Goal: Task Accomplishment & Management: Manage account settings

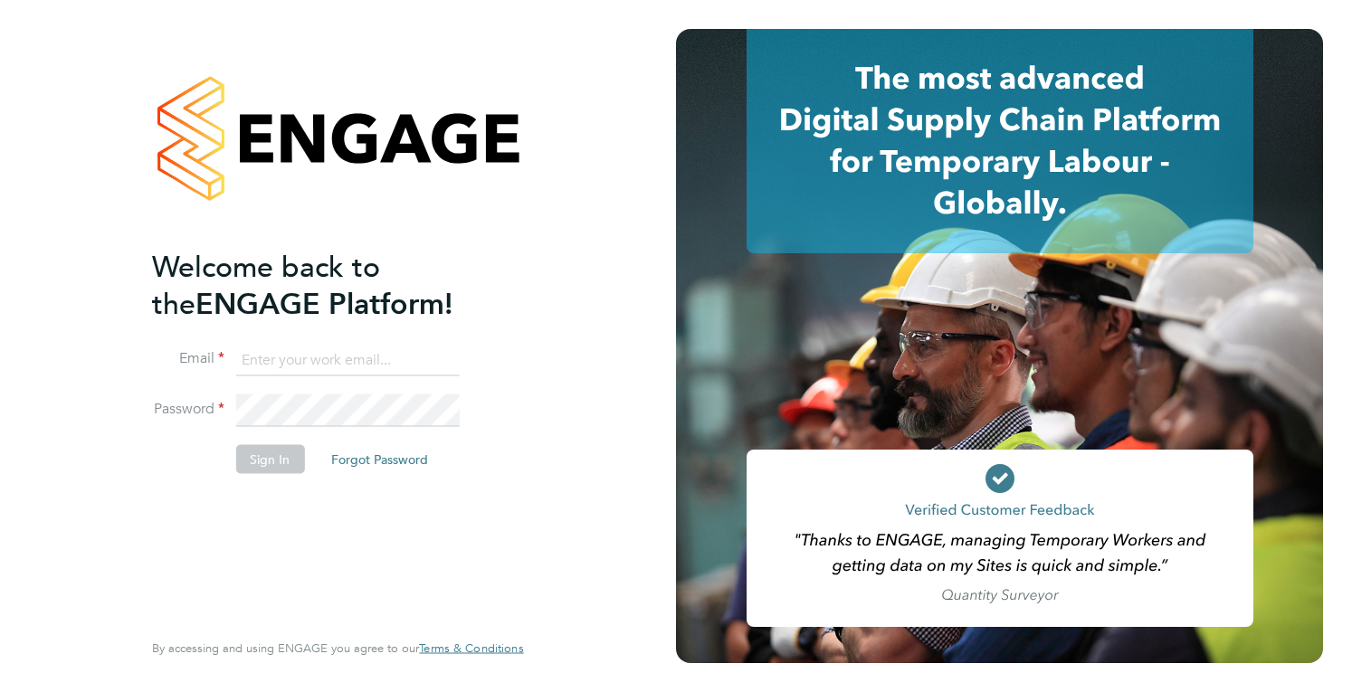
type input "holly@tribuildsolutions.com"
click at [243, 471] on button "Sign In" at bounding box center [269, 458] width 69 height 29
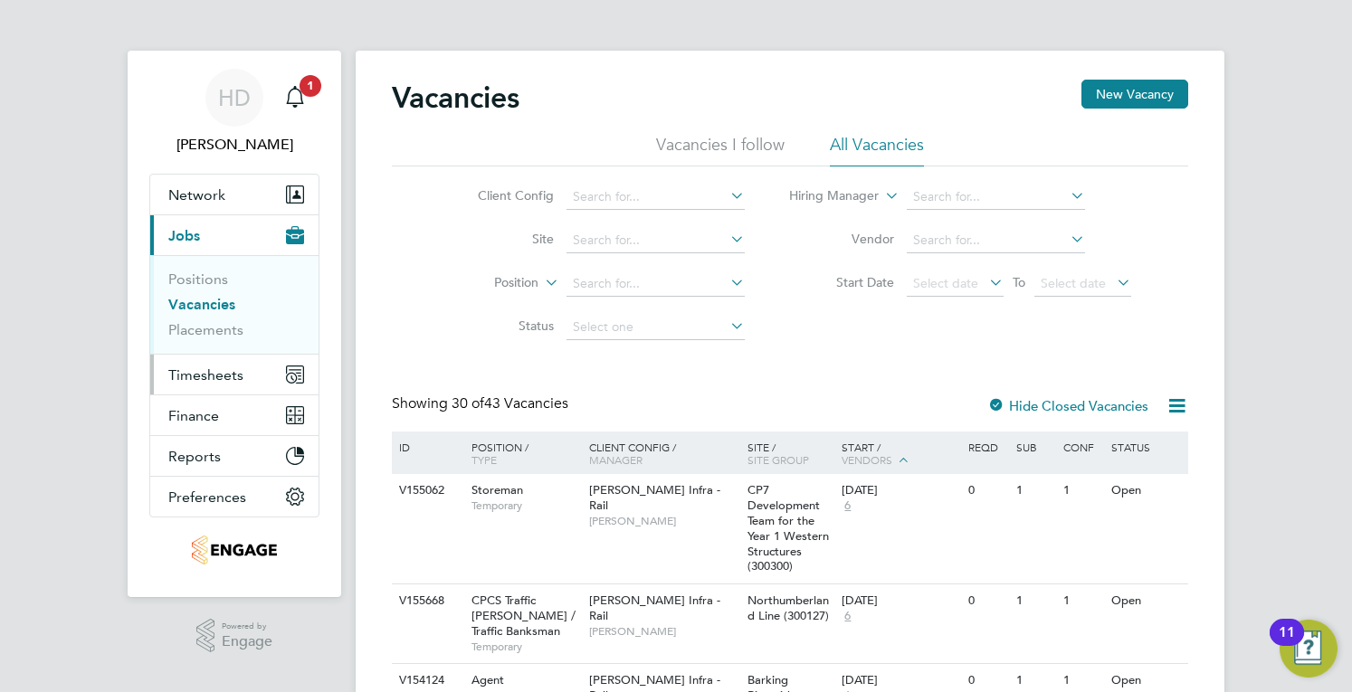
click at [247, 375] on button "Timesheets" at bounding box center [234, 375] width 168 height 40
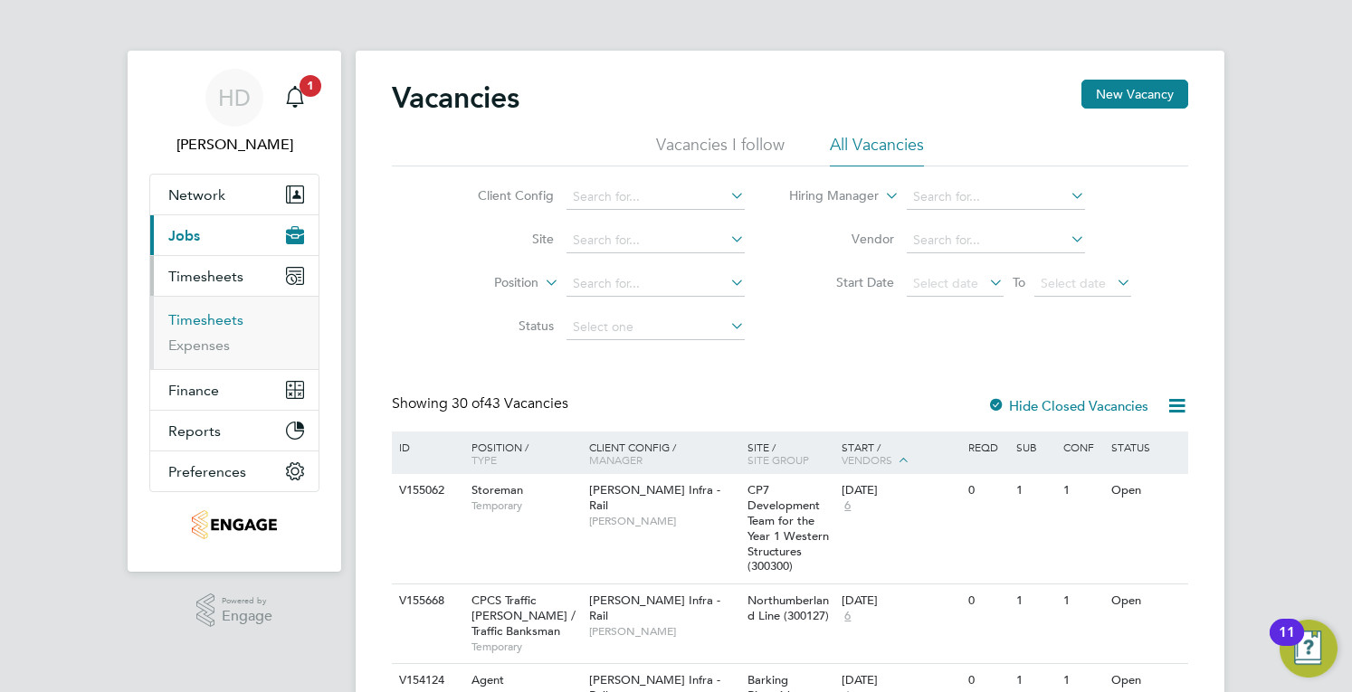
click at [184, 312] on link "Timesheets" at bounding box center [205, 319] width 75 height 17
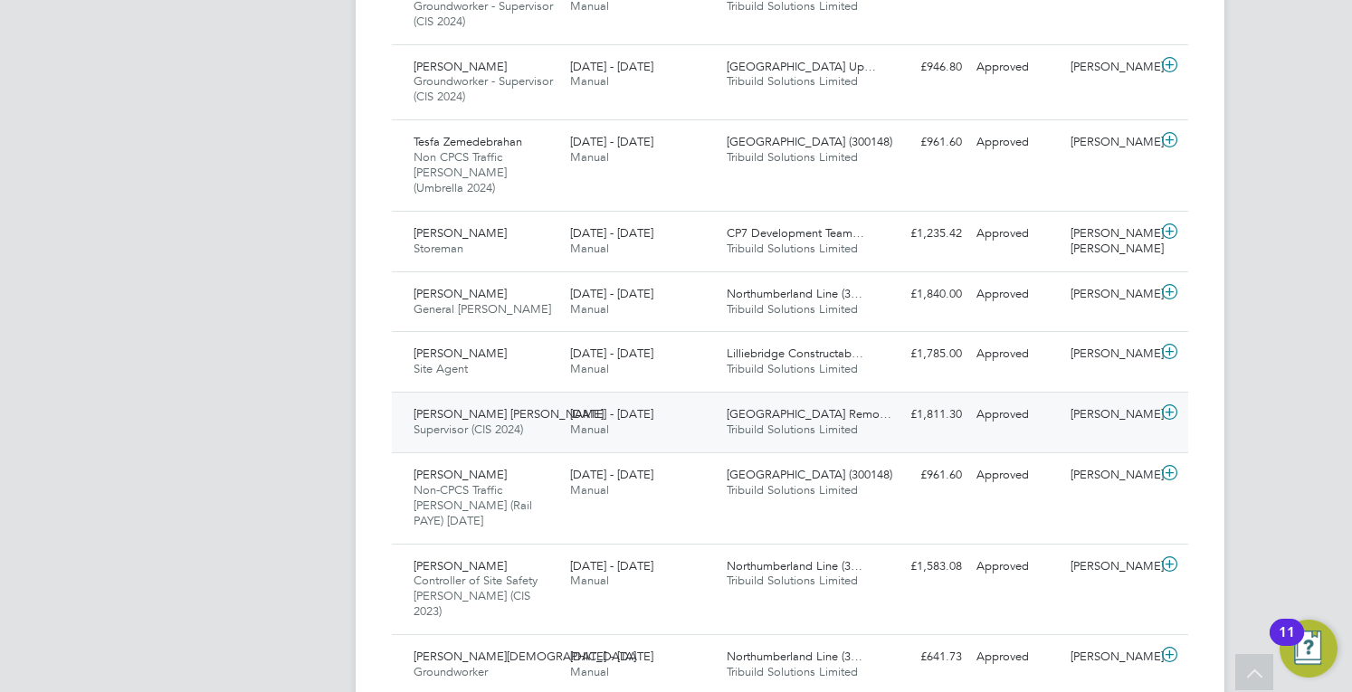
click at [666, 400] on div "[DATE] - [DATE] Manual" at bounding box center [641, 422] width 157 height 45
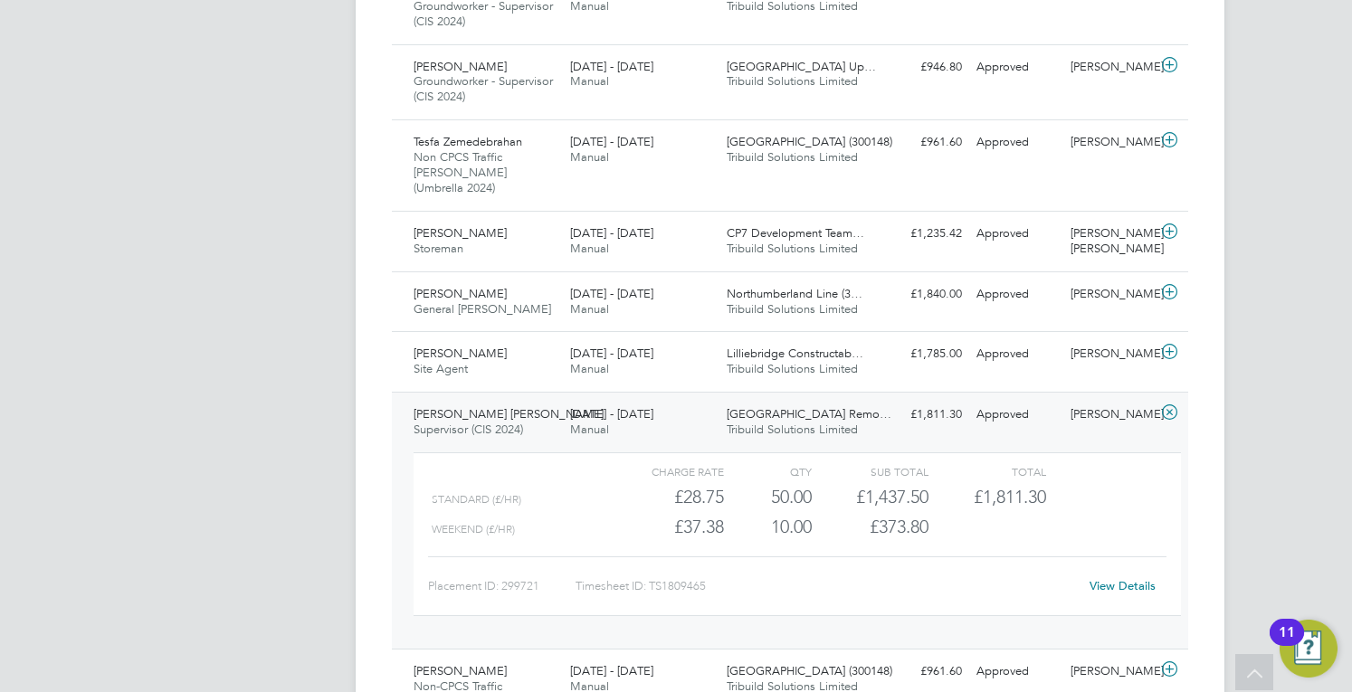
click at [1110, 578] on link "View Details" at bounding box center [1123, 585] width 66 height 15
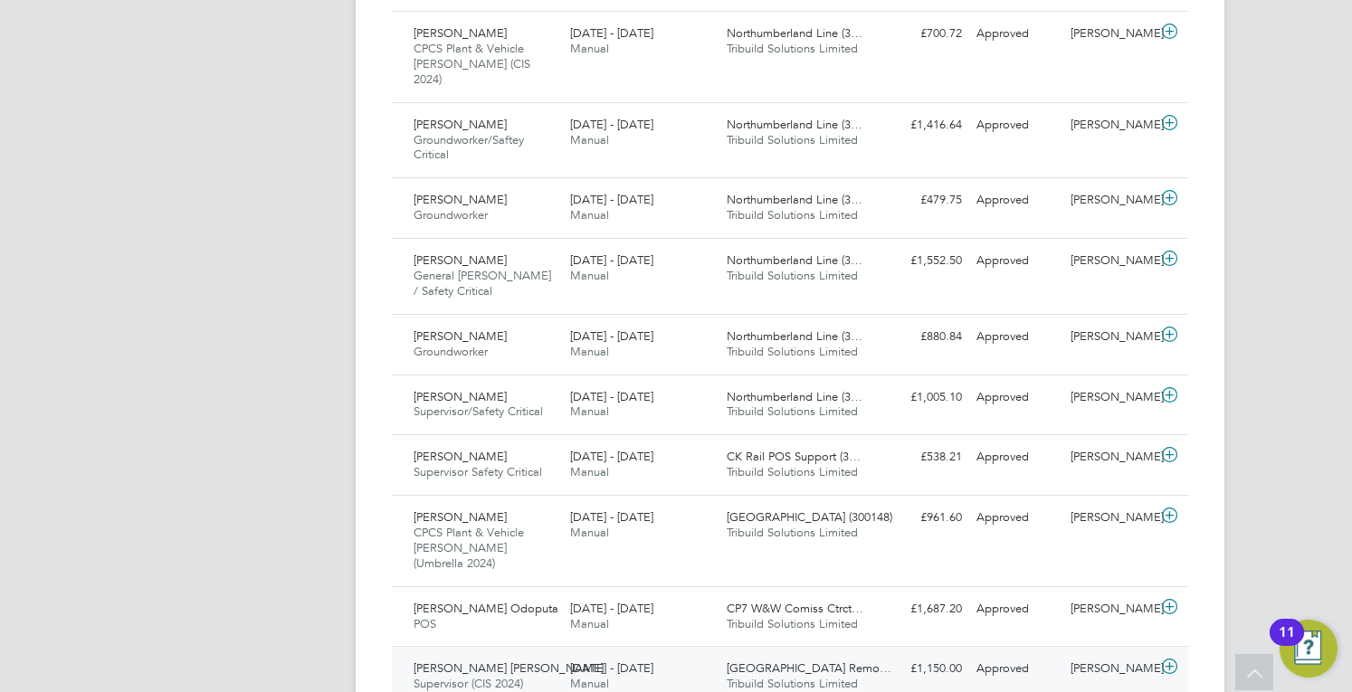
click at [675, 654] on div "[DATE] - [DATE] Manual" at bounding box center [641, 676] width 157 height 45
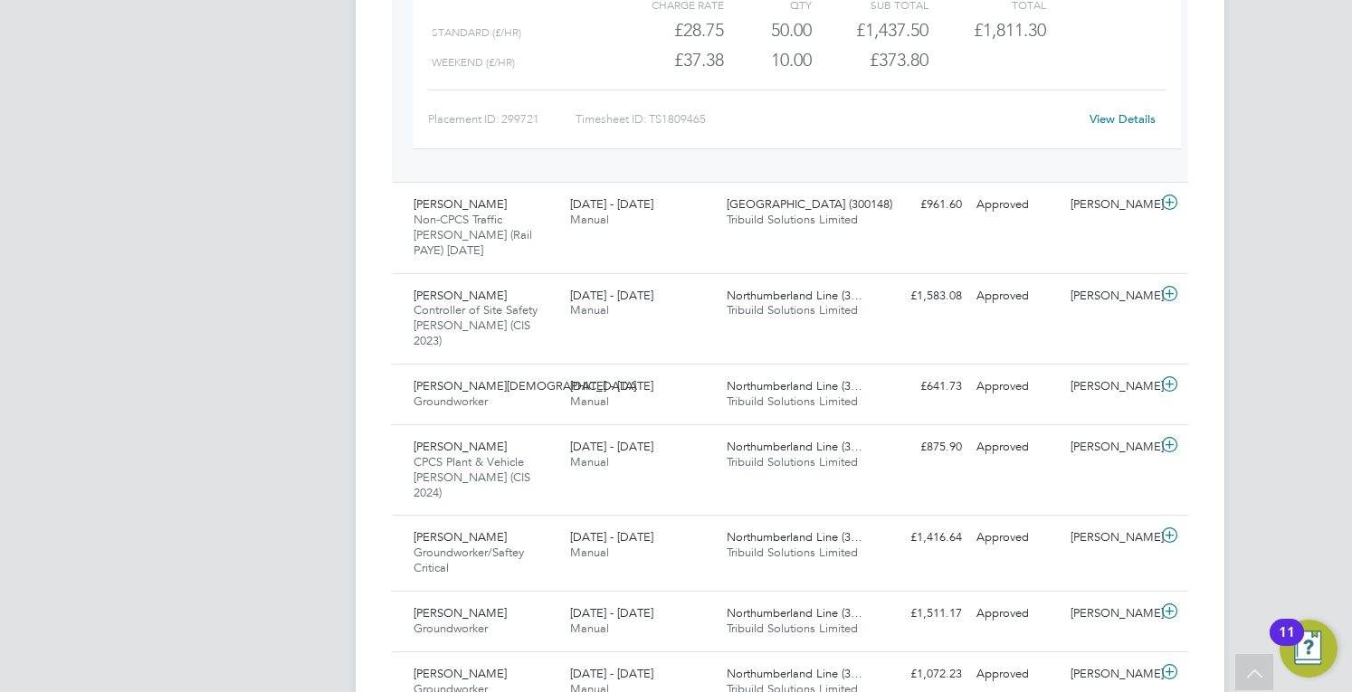
scroll to position [2349, 0]
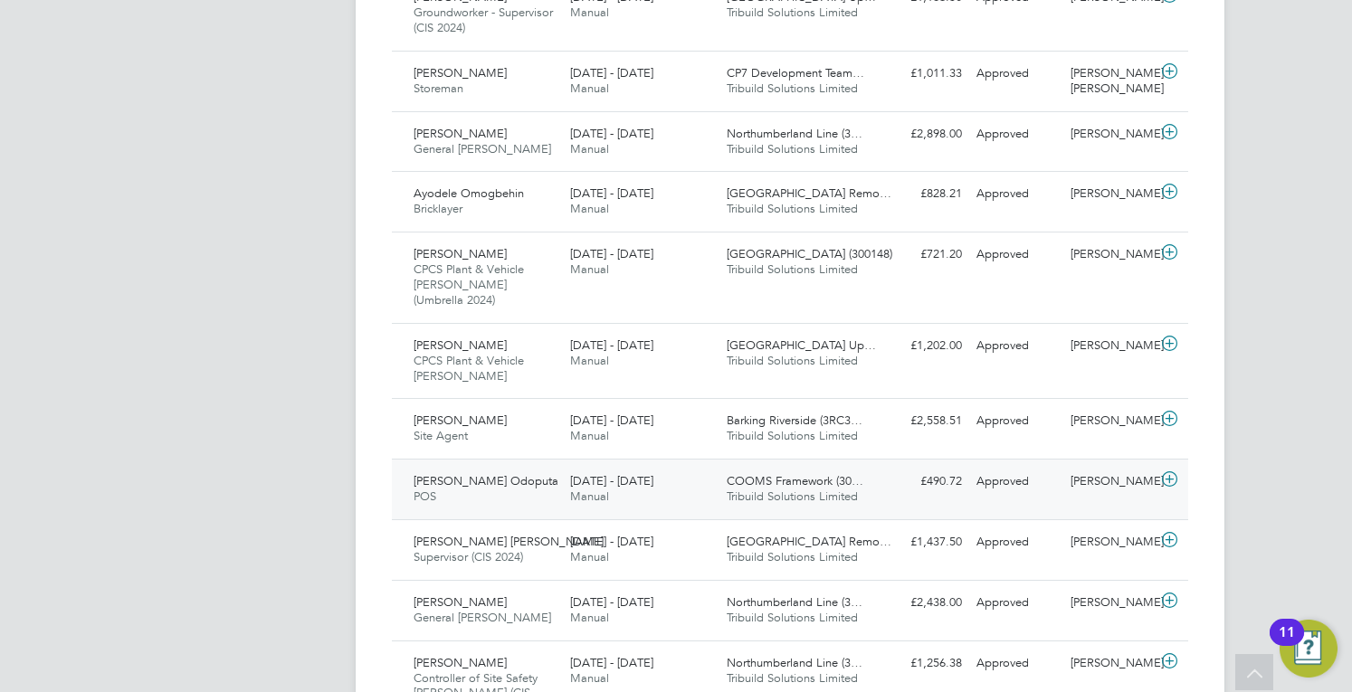
click at [655, 467] on div "[DATE] - [DATE] Manual" at bounding box center [641, 489] width 157 height 45
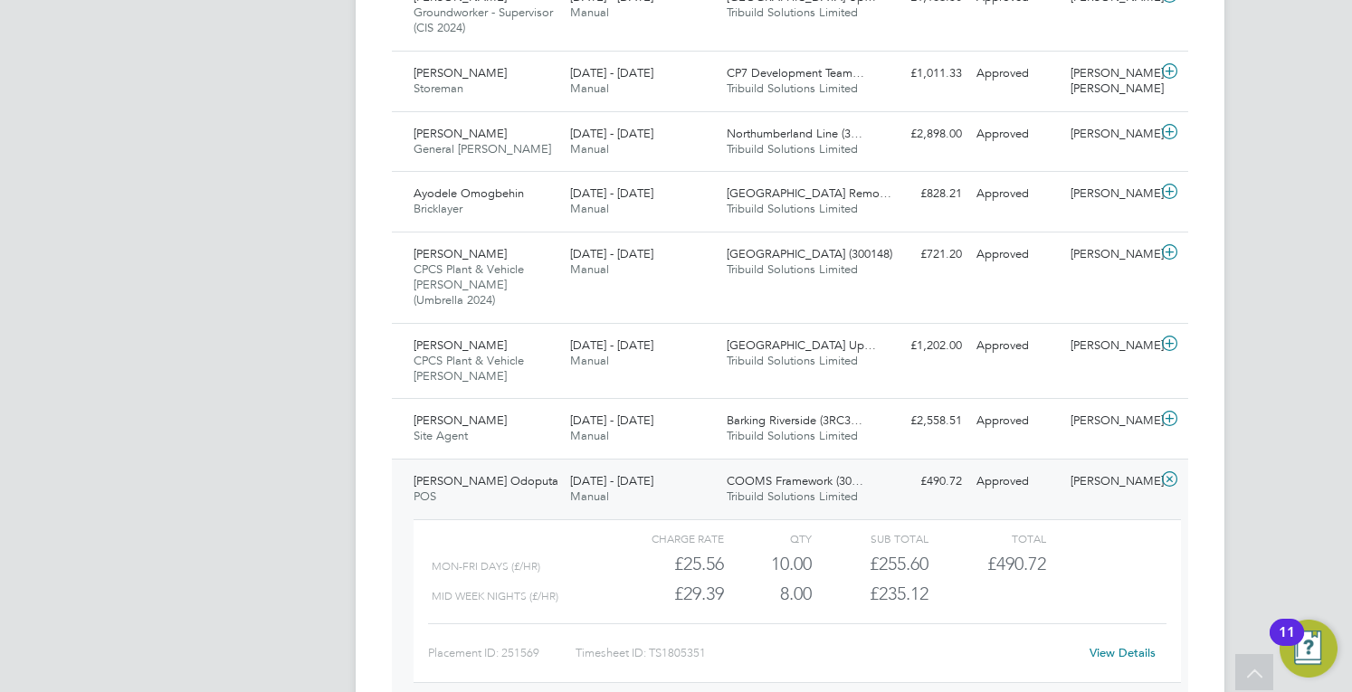
click at [1149, 645] on link "View Details" at bounding box center [1123, 652] width 66 height 15
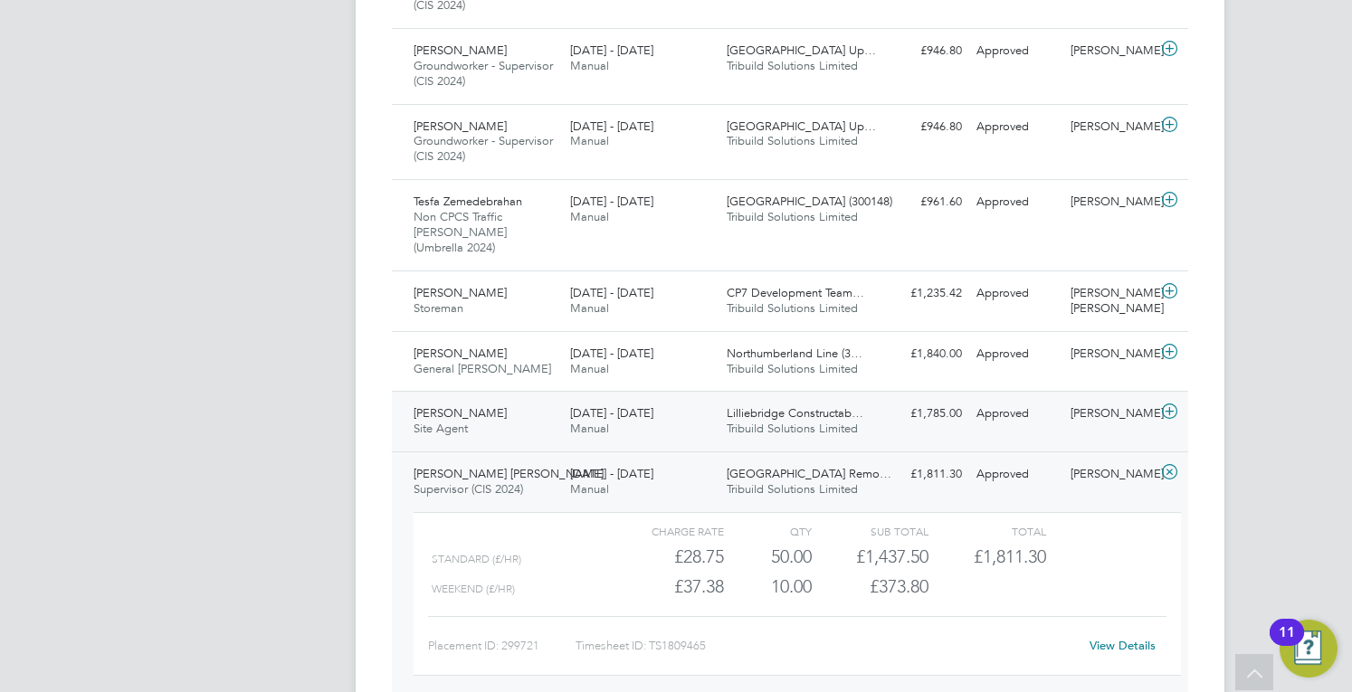
click at [834, 421] on span "Tribuild Solutions Limited" at bounding box center [792, 428] width 131 height 15
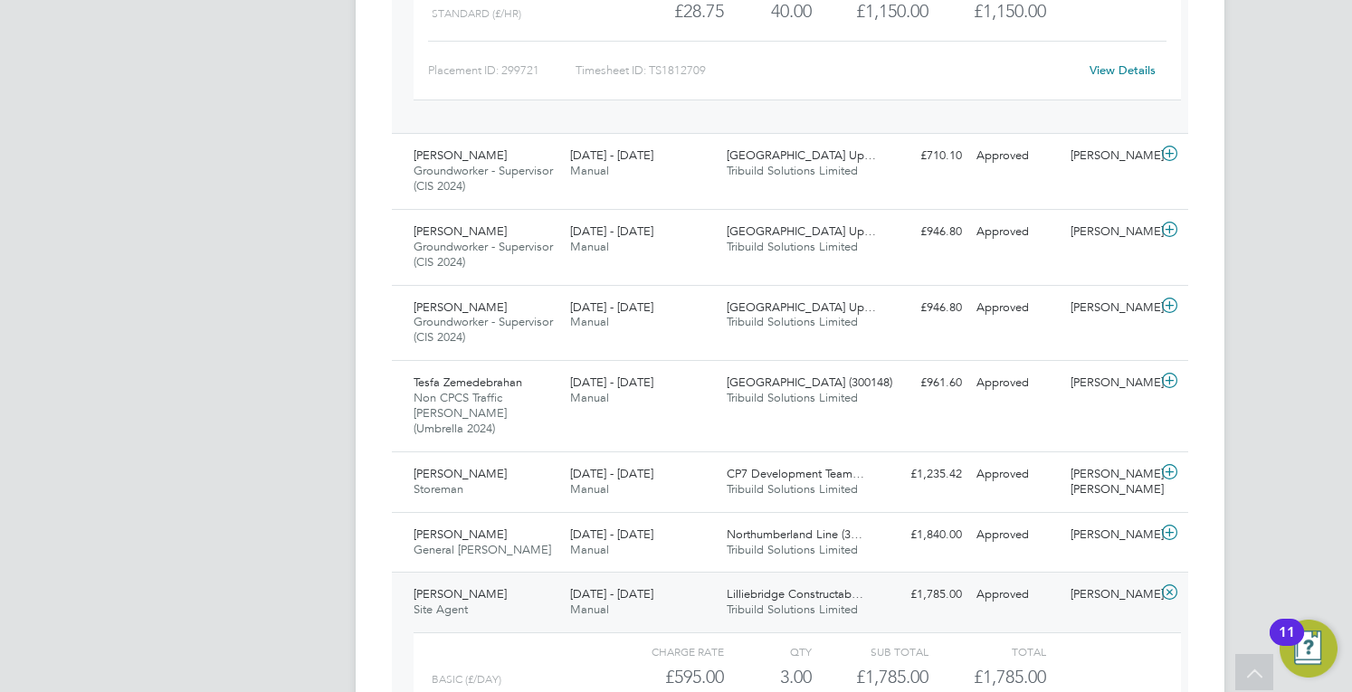
scroll to position [3443, 0]
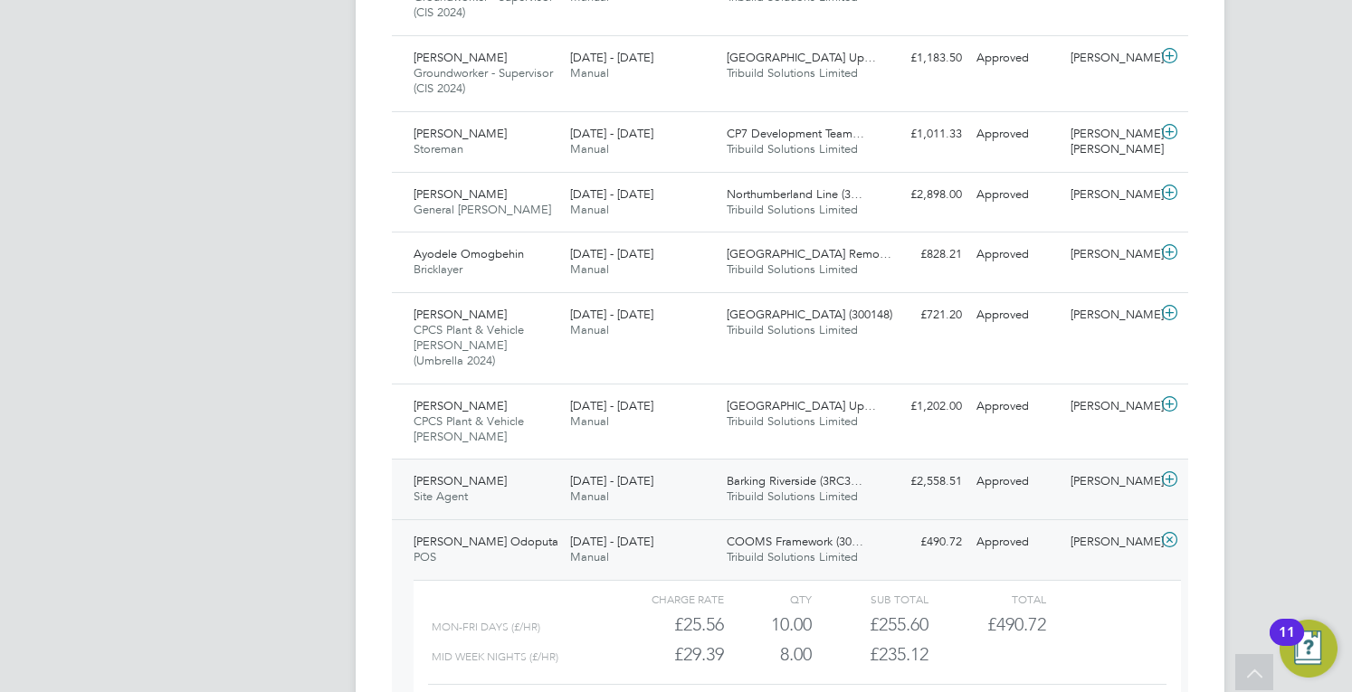
click at [539, 467] on div "[PERSON_NAME] Site Agent [DATE] - [DATE]" at bounding box center [484, 489] width 157 height 45
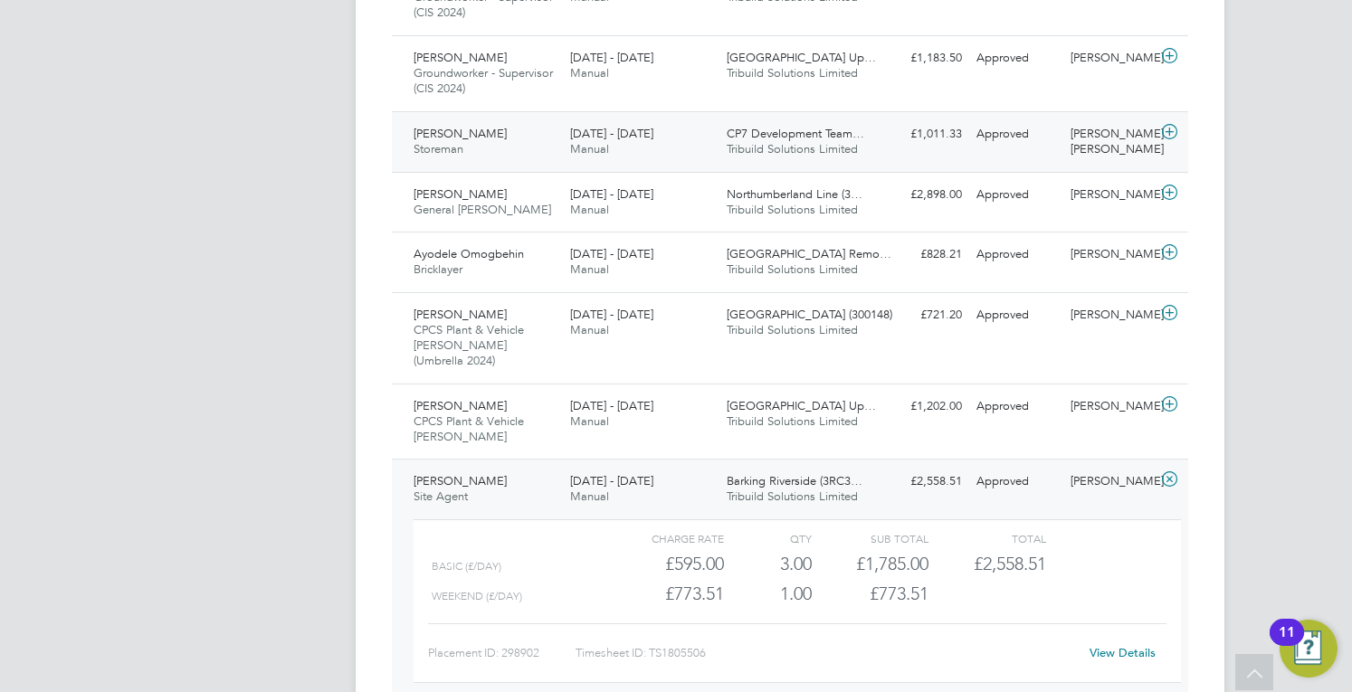
scroll to position [1725, 0]
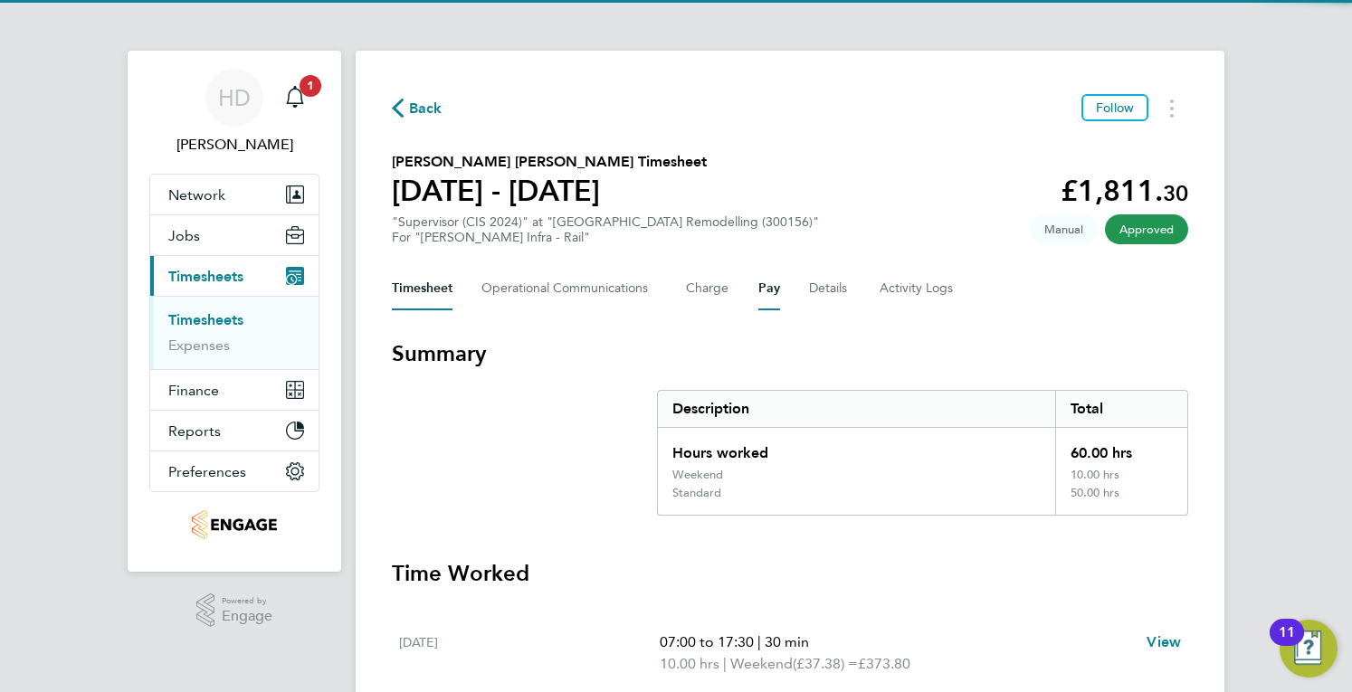
click at [769, 285] on button "Pay" at bounding box center [769, 288] width 22 height 43
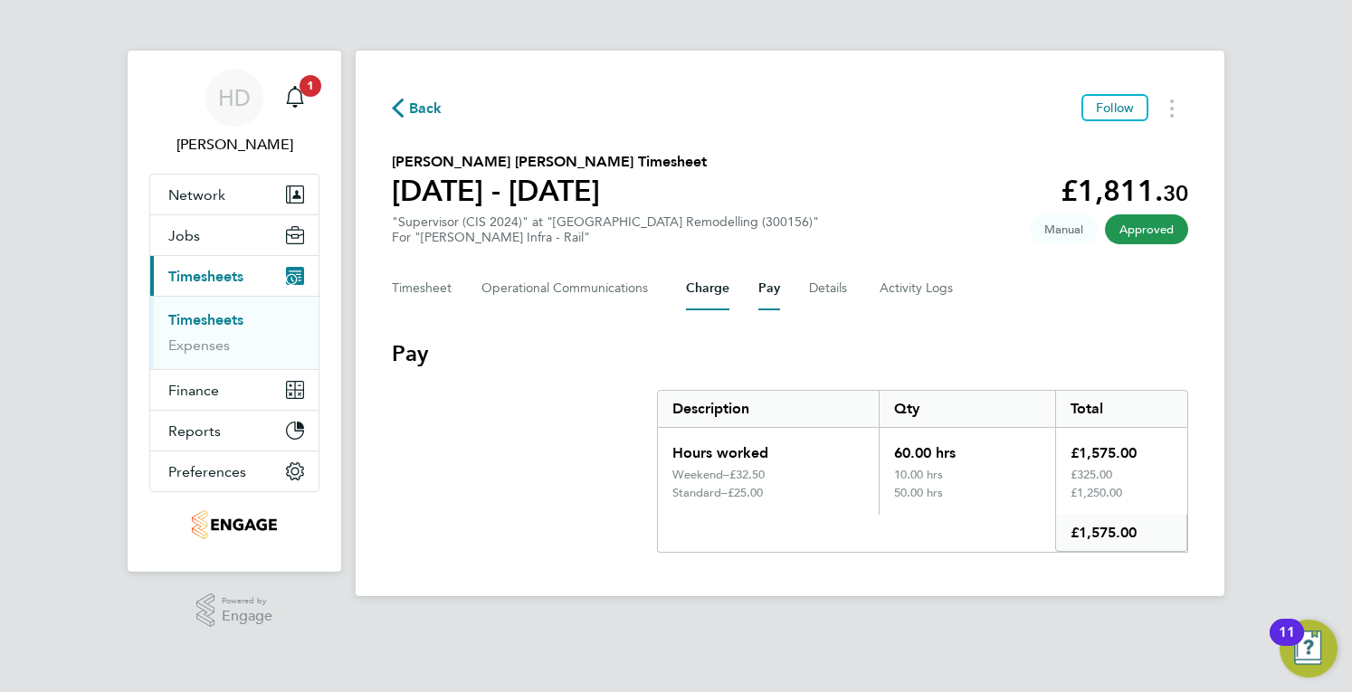
click at [697, 278] on button "Charge" at bounding box center [707, 288] width 43 height 43
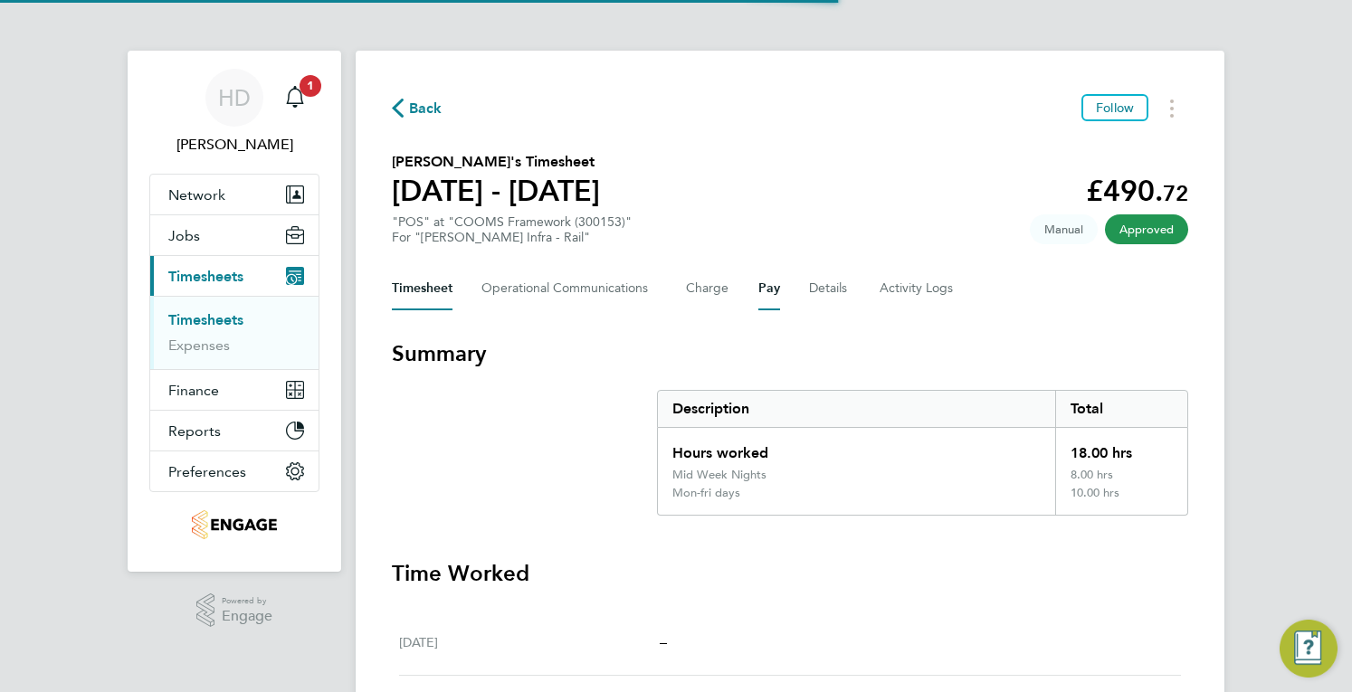
click at [764, 310] on button "Pay" at bounding box center [769, 288] width 22 height 43
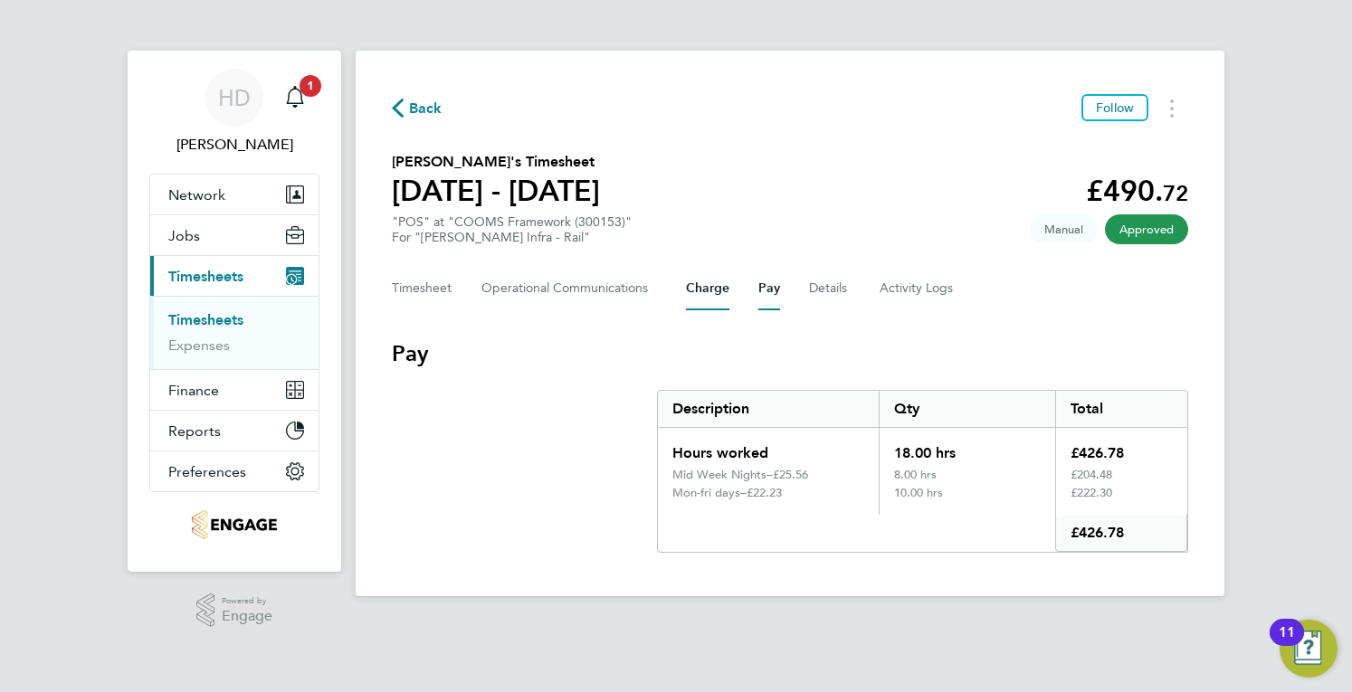
click at [722, 287] on button "Charge" at bounding box center [707, 288] width 43 height 43
click at [420, 91] on div "Back Follow Uchenna Odoputa's Timesheet 09 - 15 Aug 2025 £490. 72 "POS" at "COO…" at bounding box center [790, 324] width 869 height 546
click at [407, 128] on div "Back Follow Uchenna Odoputa's Timesheet 09 - 15 Aug 2025 £490. 72 "POS" at "COO…" at bounding box center [790, 324] width 869 height 546
click at [413, 128] on div "Back Follow Uchenna Odoputa's Timesheet 09 - 15 Aug 2025 £490. 72 "POS" at "COO…" at bounding box center [790, 324] width 869 height 546
click at [413, 115] on span "Back" at bounding box center [425, 109] width 33 height 22
